Goal: Task Accomplishment & Management: Use online tool/utility

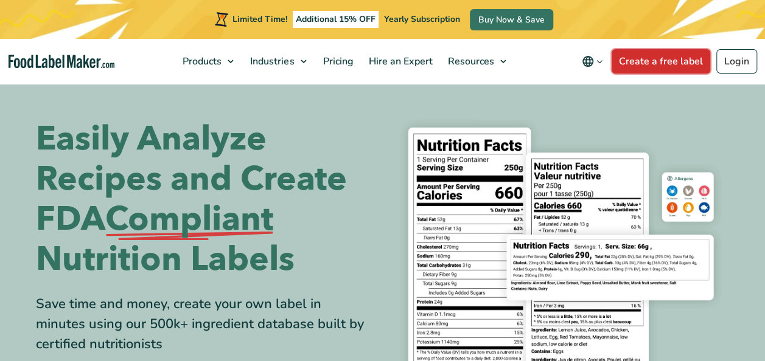
click at [629, 62] on link "Create a free label" at bounding box center [661, 61] width 99 height 24
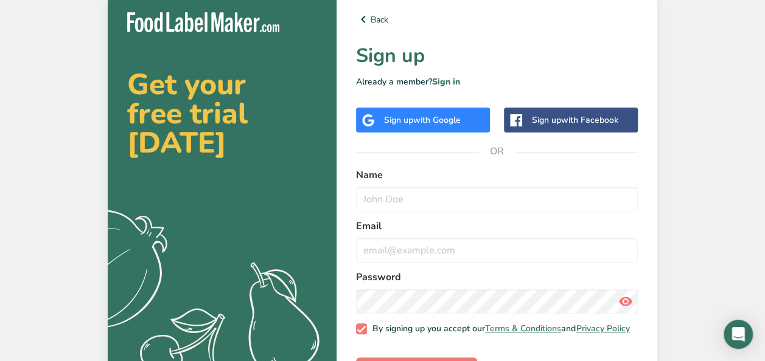
click at [427, 114] on span "with Google" at bounding box center [436, 120] width 47 height 12
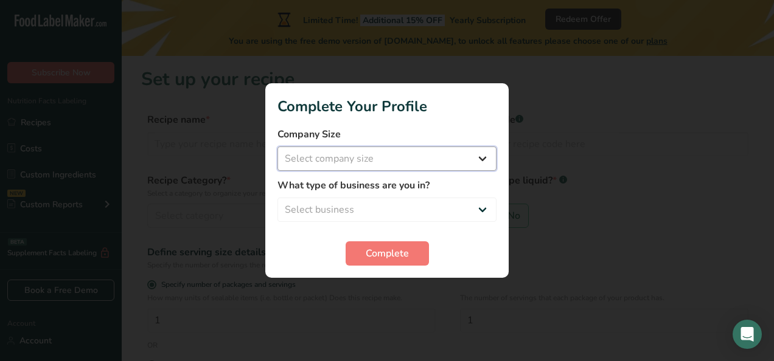
click at [396, 161] on select "Select company size Fewer than 10 Employees 10 to 50 Employees 51 to 500 Employ…" at bounding box center [386, 159] width 219 height 24
select select "1"
click at [277, 147] on select "Select company size Fewer than 10 Employees 10 to 50 Employees 51 to 500 Employ…" at bounding box center [386, 159] width 219 height 24
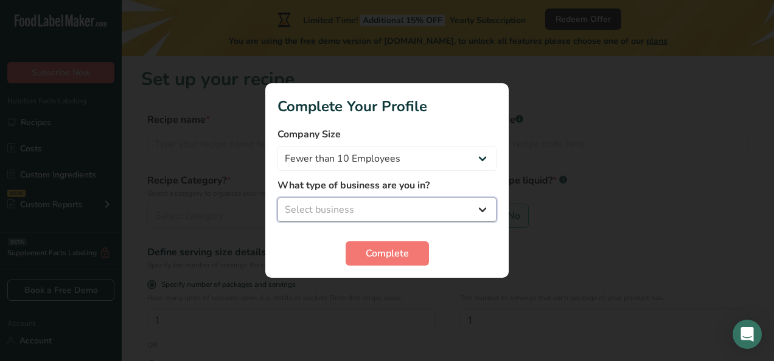
click at [351, 209] on select "Select business Packaged Food Manufacturer Restaurant & Cafe Bakery Meal Plans …" at bounding box center [386, 210] width 219 height 24
select select "5"
click at [277, 198] on select "Select business Packaged Food Manufacturer Restaurant & Cafe Bakery Meal Plans …" at bounding box center [386, 210] width 219 height 24
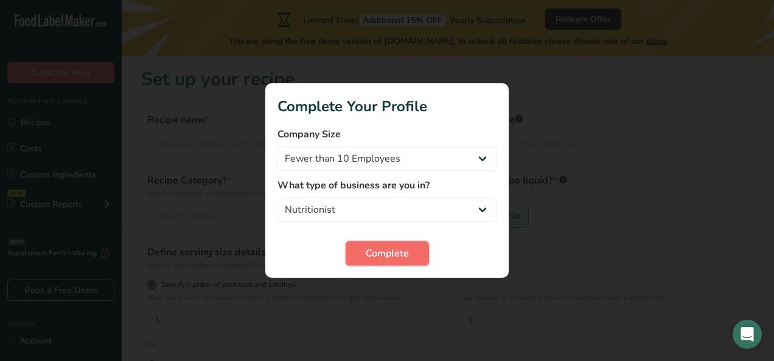
click at [390, 252] on span "Complete" at bounding box center [387, 253] width 43 height 15
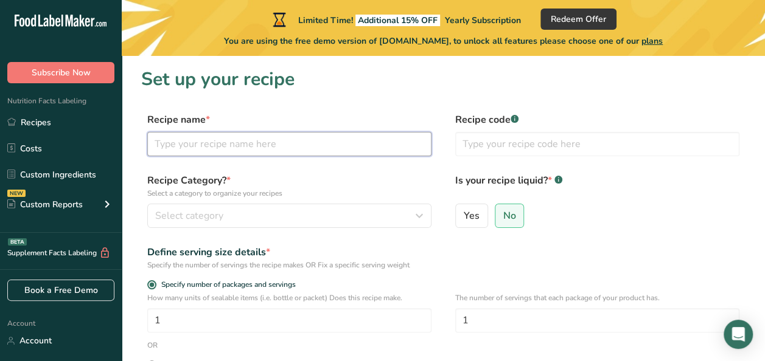
click at [309, 139] on input "text" at bounding box center [289, 144] width 284 height 24
type input "Cheeto"
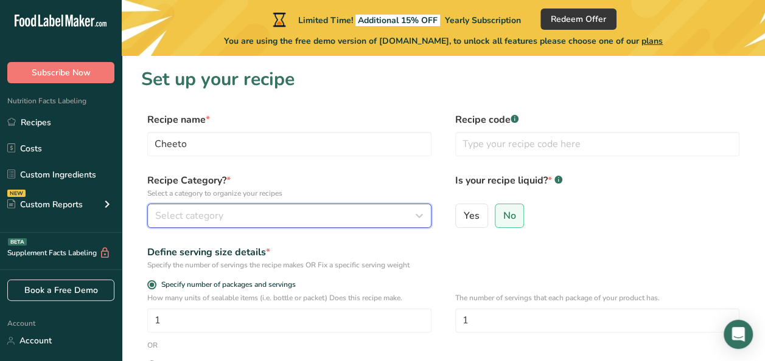
click at [258, 218] on div "Select category" at bounding box center [285, 216] width 261 height 15
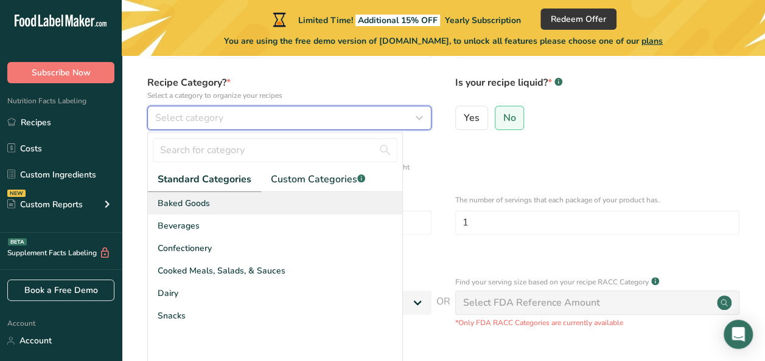
scroll to position [99, 0]
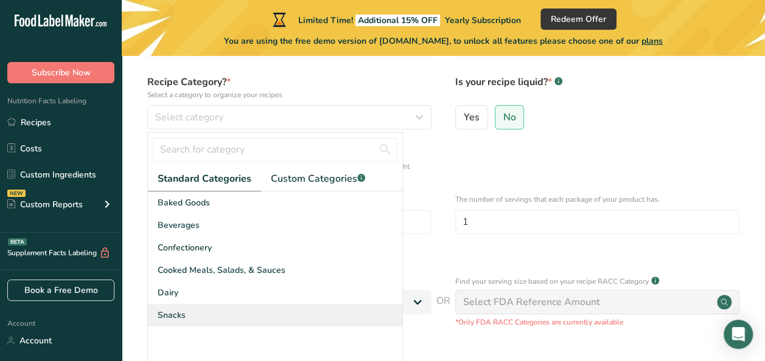
click at [228, 314] on div "Snacks" at bounding box center [275, 315] width 254 height 23
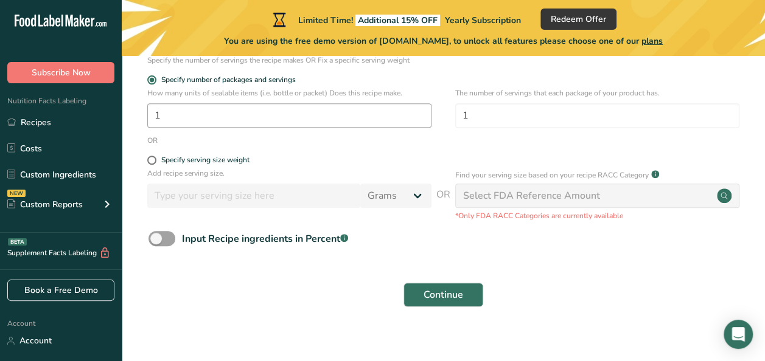
scroll to position [206, 0]
click at [153, 159] on span at bounding box center [151, 159] width 9 height 9
click at [153, 159] on input "Specify serving size weight" at bounding box center [151, 160] width 8 height 8
radio input "true"
radio input "false"
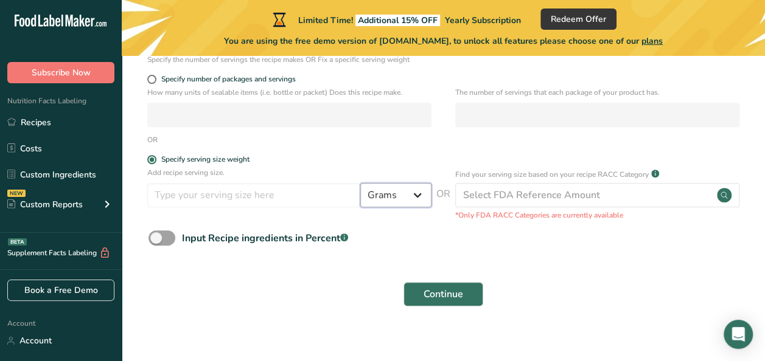
click at [398, 190] on select "Grams kg mg mcg lb oz l mL fl oz tbsp tsp cup qt gallon" at bounding box center [395, 195] width 71 height 24
click at [246, 186] on input "number" at bounding box center [253, 195] width 213 height 24
type input "1"
click at [391, 198] on select "Grams kg mg mcg lb oz l mL fl oz tbsp tsp cup qt gallon" at bounding box center [395, 195] width 71 height 24
select select "21"
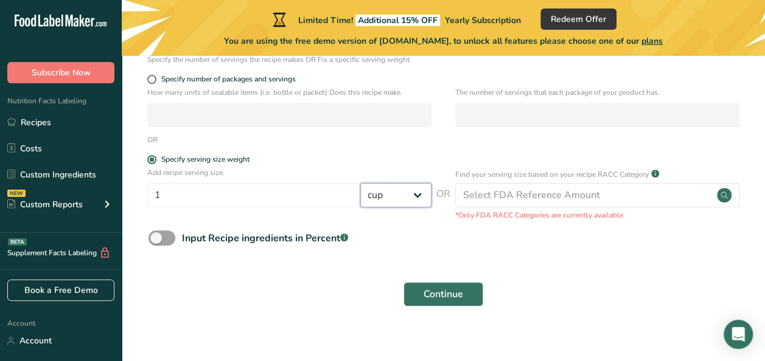
click at [360, 183] on select "Grams kg mg mcg lb oz l mL fl oz tbsp tsp cup qt gallon" at bounding box center [395, 195] width 71 height 24
select select "22"
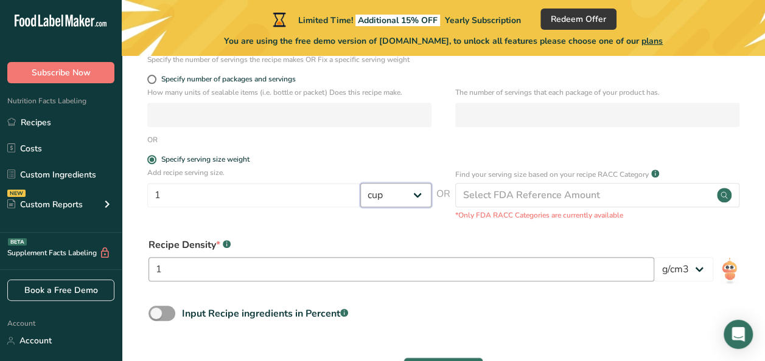
scroll to position [292, 0]
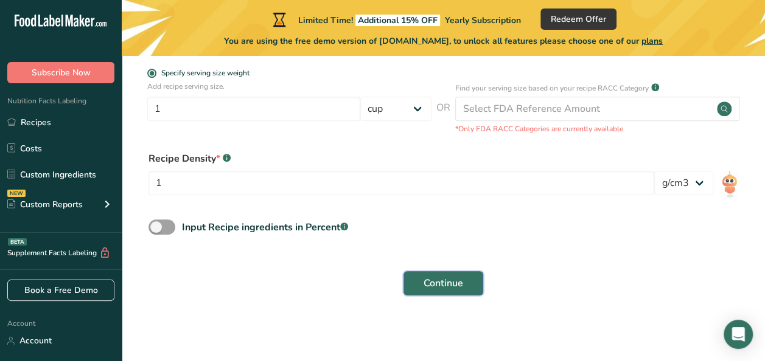
click at [434, 281] on span "Continue" at bounding box center [444, 283] width 40 height 15
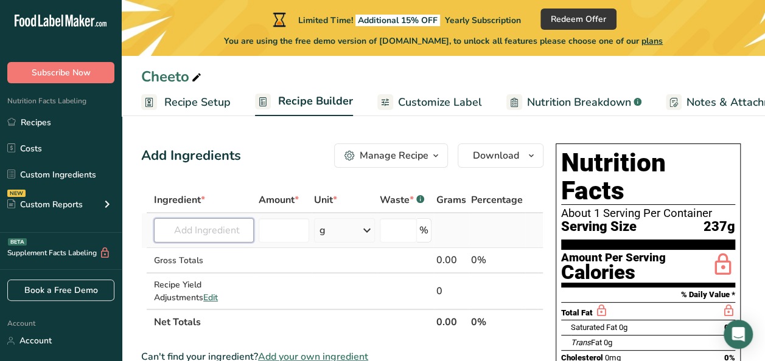
click at [229, 228] on input "text" at bounding box center [204, 230] width 100 height 24
type input "cheetos"
click at [355, 267] on td at bounding box center [345, 261] width 66 height 26
click at [427, 108] on span "Customize Label" at bounding box center [440, 102] width 84 height 16
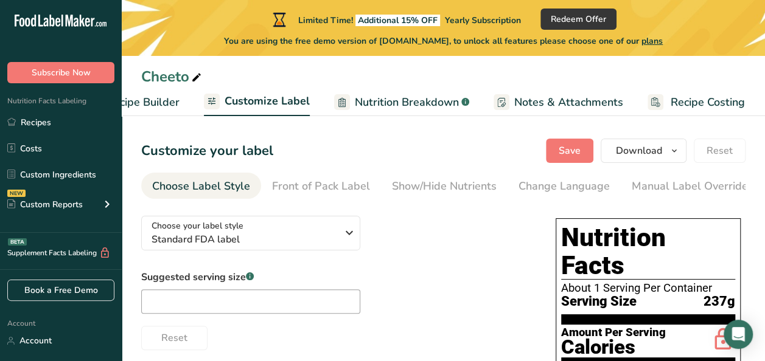
click at [378, 86] on div "Cheeto" at bounding box center [443, 77] width 643 height 22
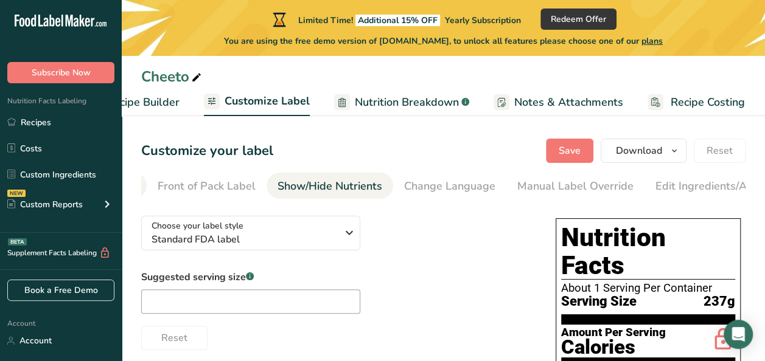
scroll to position [0, 280]
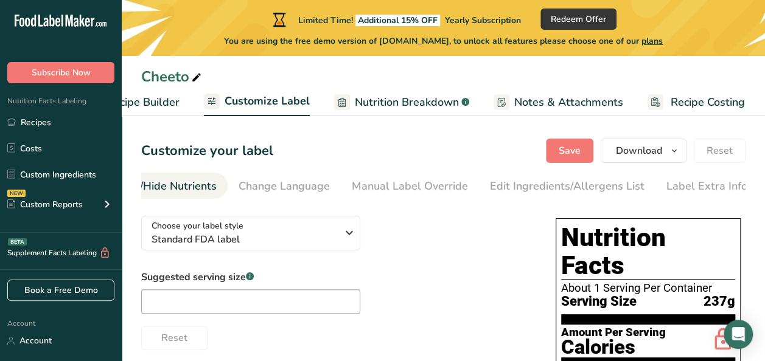
click at [422, 184] on div "Manual Label Override" at bounding box center [410, 186] width 116 height 16
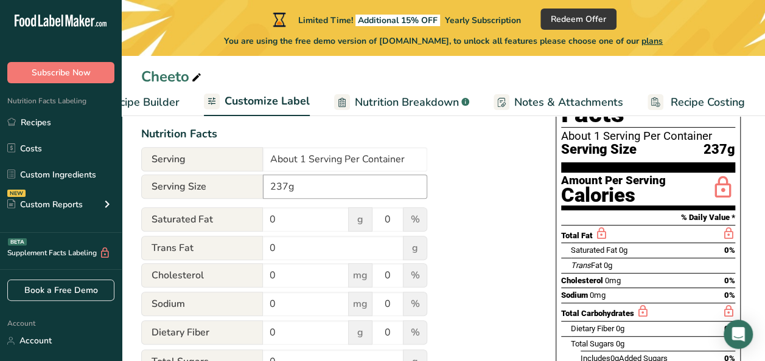
scroll to position [152, 0]
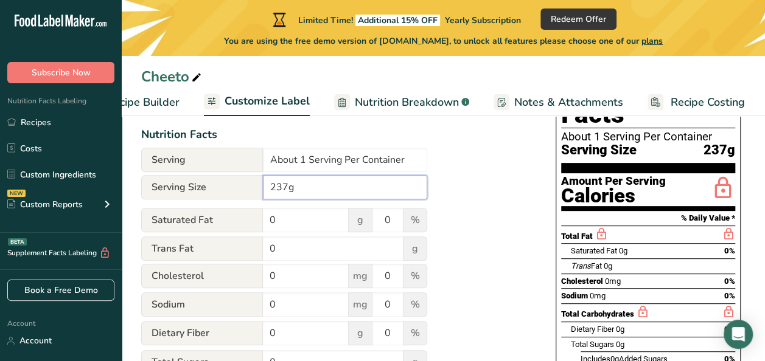
drag, startPoint x: 306, startPoint y: 192, endPoint x: 235, endPoint y: 189, distance: 71.3
click at [235, 189] on div "Serving Size 237g" at bounding box center [284, 187] width 286 height 24
type input "1 cup"
click at [504, 219] on div "Utilize this manual override feature to get full control over the nutrition lab…" at bounding box center [336, 317] width 390 height 525
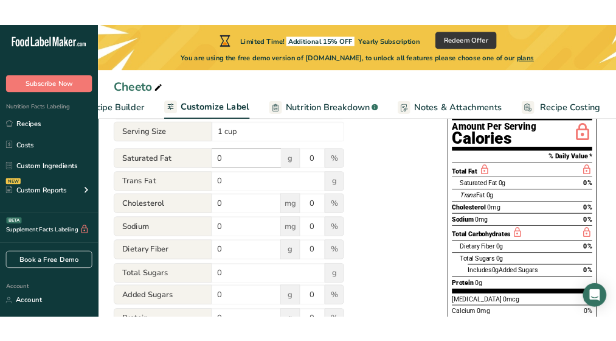
scroll to position [208, 0]
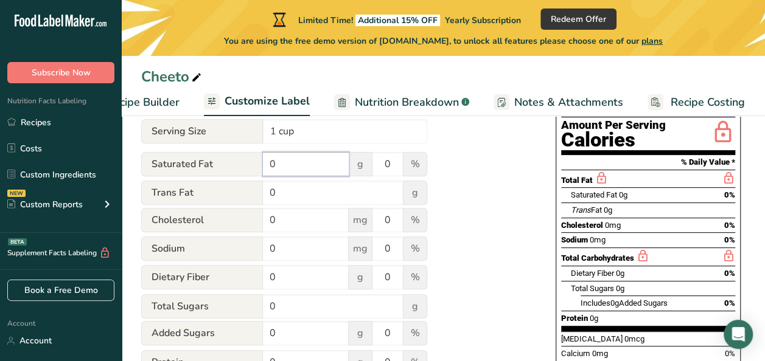
click at [323, 170] on input "0" at bounding box center [306, 164] width 86 height 24
type input "1.9"
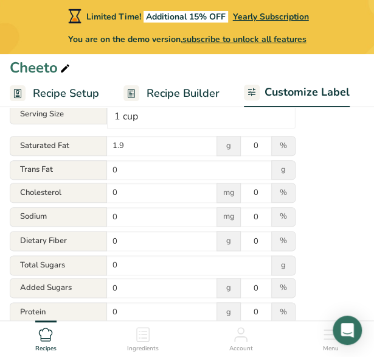
scroll to position [209, 0]
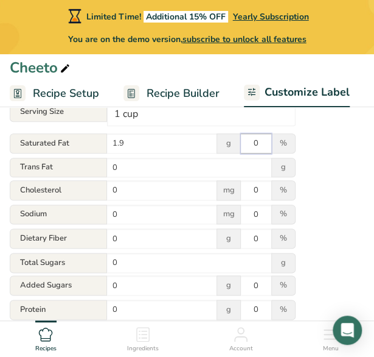
click at [262, 141] on input "0" at bounding box center [256, 143] width 30 height 20
type input "10"
click at [158, 195] on input "0" at bounding box center [162, 190] width 110 height 20
type input "3"
click at [260, 192] on input "0" at bounding box center [256, 190] width 30 height 20
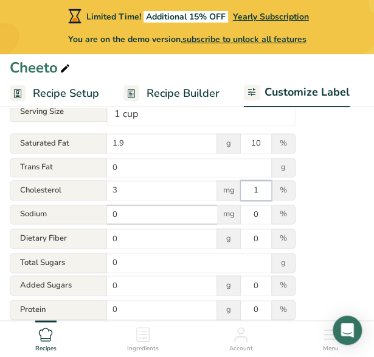
type input "1"
click at [118, 215] on input "0" at bounding box center [162, 214] width 110 height 20
type input "330"
click at [270, 221] on input "0" at bounding box center [256, 214] width 30 height 20
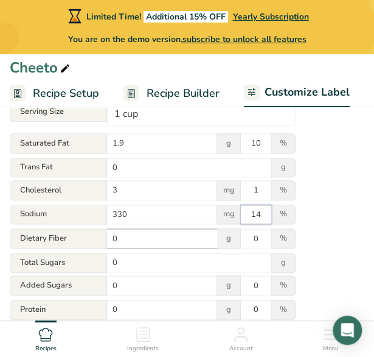
type input "14"
click at [125, 238] on input "0" at bounding box center [162, 238] width 110 height 20
type input "0.5"
click at [258, 245] on input "0" at bounding box center [256, 238] width 30 height 20
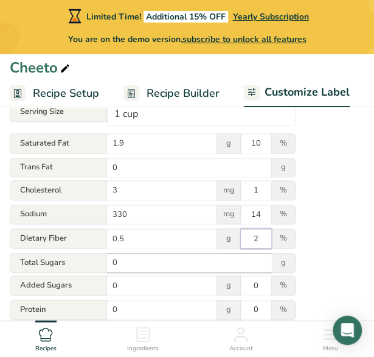
type input "2"
click at [162, 270] on input "0" at bounding box center [189, 263] width 165 height 20
type input "18.7"
click at [358, 272] on div "Utilize this manual override feature to get full control over the nutrition lab…" at bounding box center [187, 209] width 355 height 481
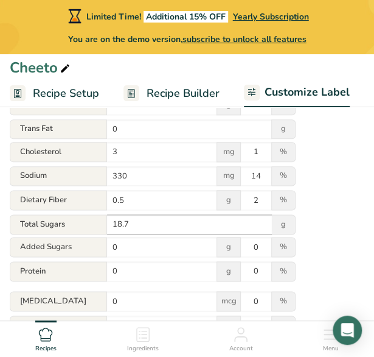
scroll to position [253, 0]
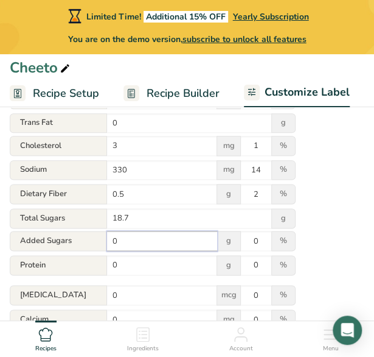
click at [172, 243] on input "0" at bounding box center [162, 241] width 110 height 20
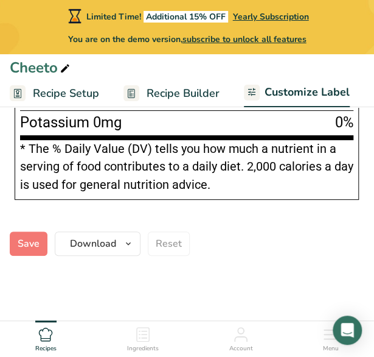
scroll to position [1156, 0]
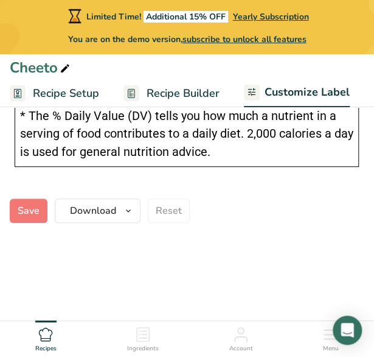
click at [308, 98] on span "Customize Label" at bounding box center [307, 92] width 85 height 16
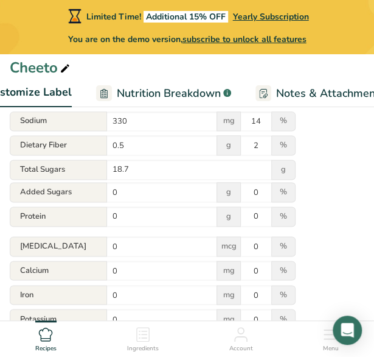
scroll to position [303, 0]
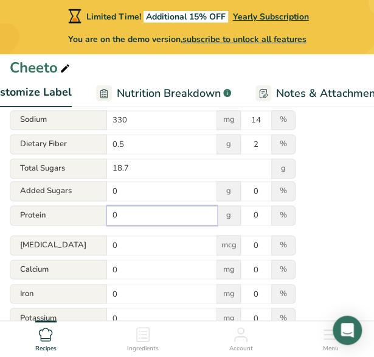
click at [134, 218] on input "0" at bounding box center [162, 215] width 110 height 20
type input "2"
click at [268, 212] on input "0" at bounding box center [256, 215] width 30 height 20
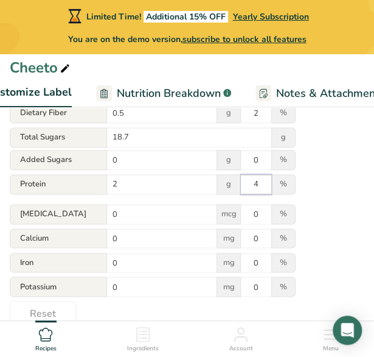
scroll to position [336, 0]
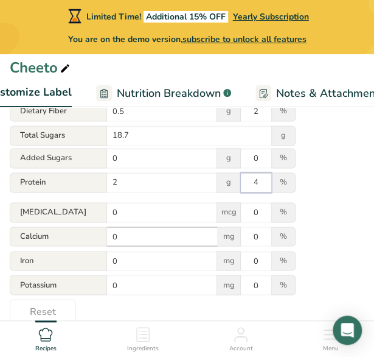
type input "4"
click at [130, 238] on input "0" at bounding box center [162, 236] width 110 height 20
type input "20"
click at [259, 238] on input "0" at bounding box center [256, 236] width 30 height 20
type input "2"
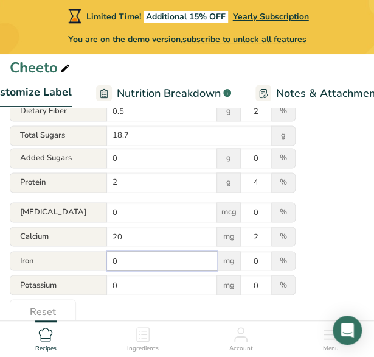
click at [128, 263] on input "0" at bounding box center [162, 261] width 110 height 20
type input "0.9"
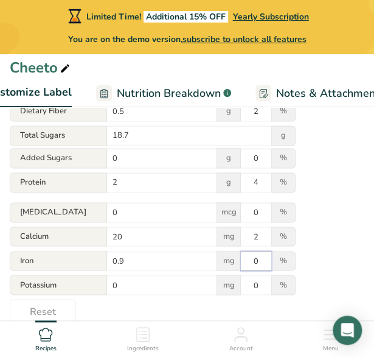
click at [267, 257] on input "0" at bounding box center [256, 261] width 30 height 20
type input "5"
click at [134, 286] on input "0" at bounding box center [162, 284] width 110 height 20
type input "64"
click at [269, 284] on input "0" at bounding box center [256, 284] width 30 height 20
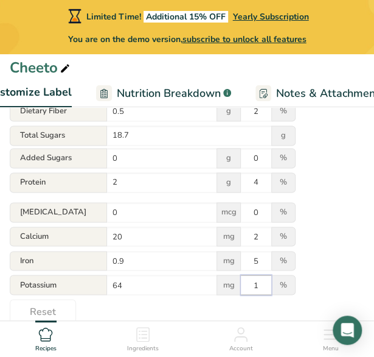
type input "1"
click at [345, 249] on div "Utilize this manual override feature to get full control over the nutrition lab…" at bounding box center [187, 82] width 355 height 481
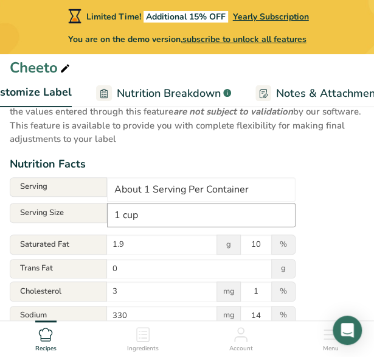
scroll to position [111, 0]
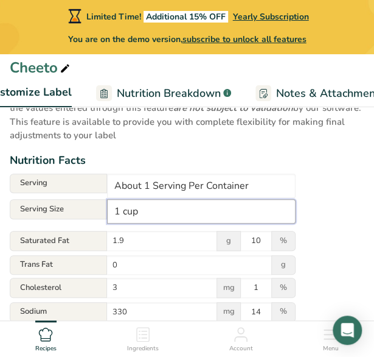
click at [156, 216] on input "1 cup" at bounding box center [201, 211] width 189 height 24
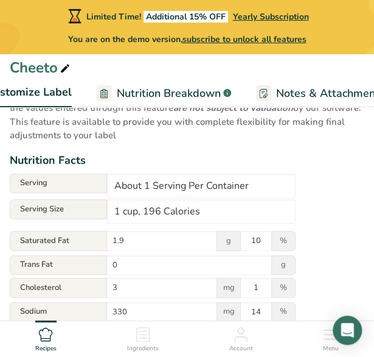
click at [345, 225] on div "Utilize this manual override feature to get full control over the nutrition lab…" at bounding box center [187, 306] width 355 height 481
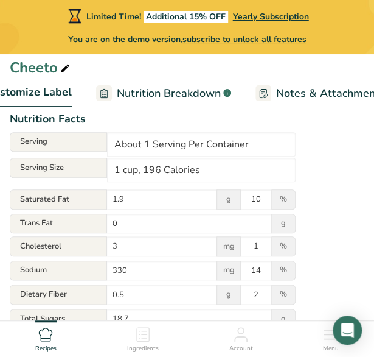
scroll to position [143, 0]
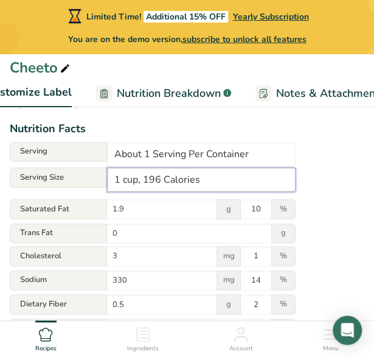
click at [141, 181] on input "1 cup, 196 Calories" at bounding box center [201, 179] width 189 height 24
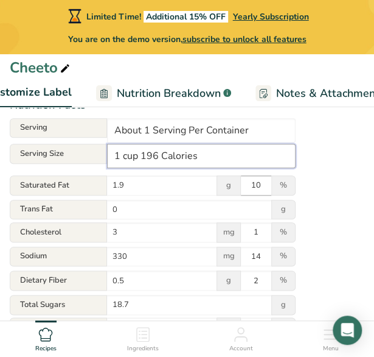
scroll to position [167, 0]
type input "1 cup 196 Calories"
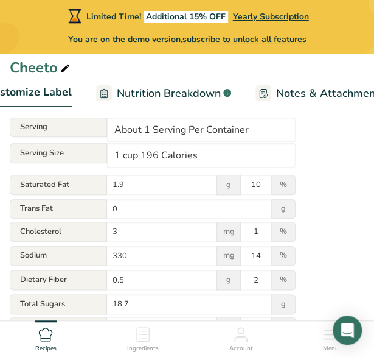
click at [352, 226] on div "Utilize this manual override feature to get full control over the nutrition lab…" at bounding box center [187, 250] width 355 height 481
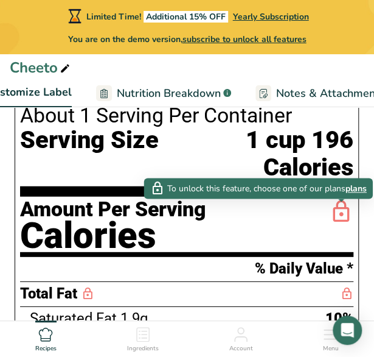
scroll to position [646, 0]
